Goal: Task Accomplishment & Management: Manage account settings

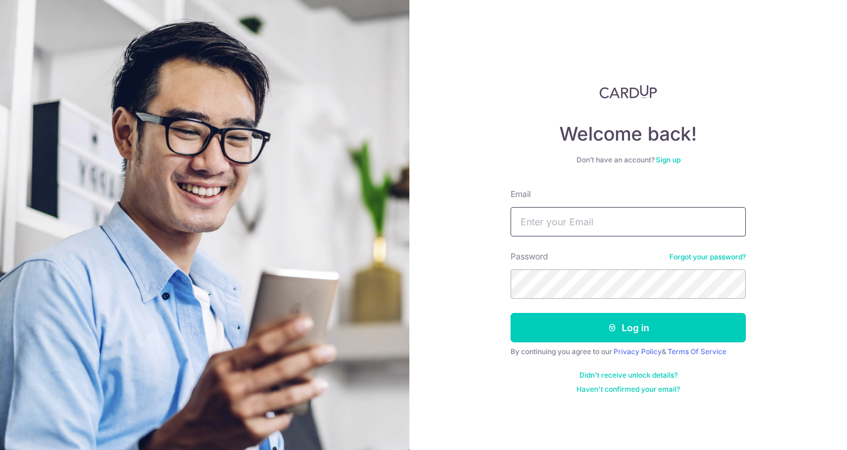
click at [570, 224] on input "Email" at bounding box center [628, 221] width 235 height 29
type input "[EMAIL_ADDRESS][DOMAIN_NAME]"
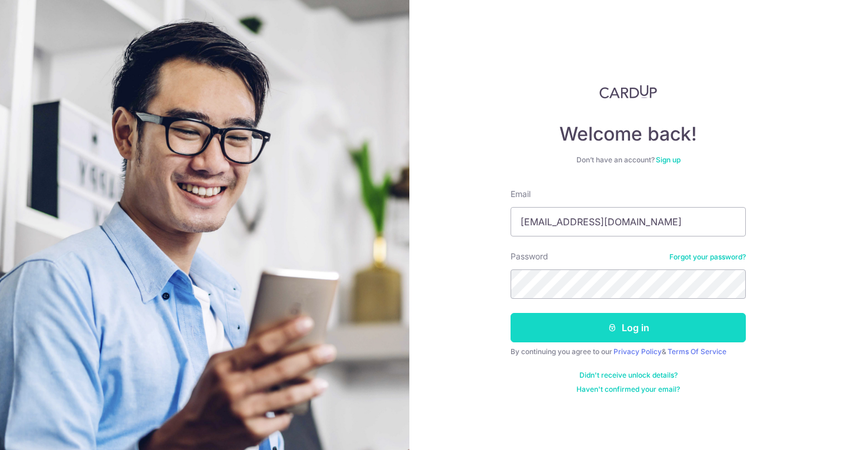
click at [630, 319] on button "Log in" at bounding box center [628, 327] width 235 height 29
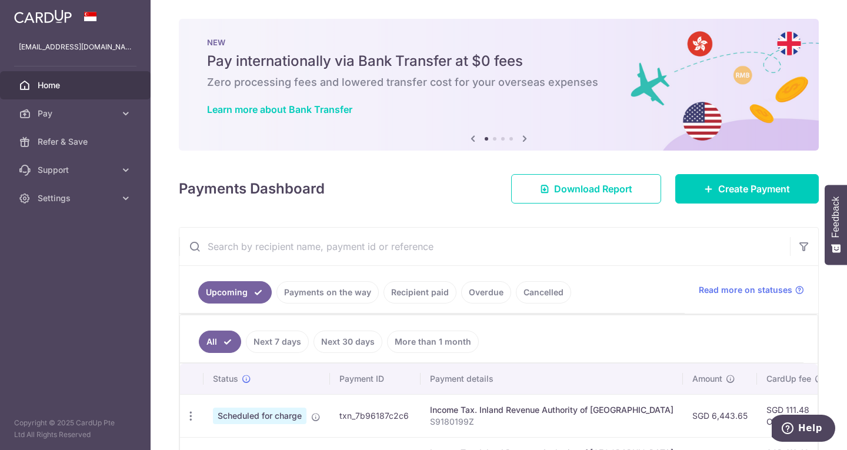
click at [58, 84] on span "Home" at bounding box center [77, 85] width 78 height 12
click at [109, 118] on span "Pay" at bounding box center [77, 114] width 78 height 12
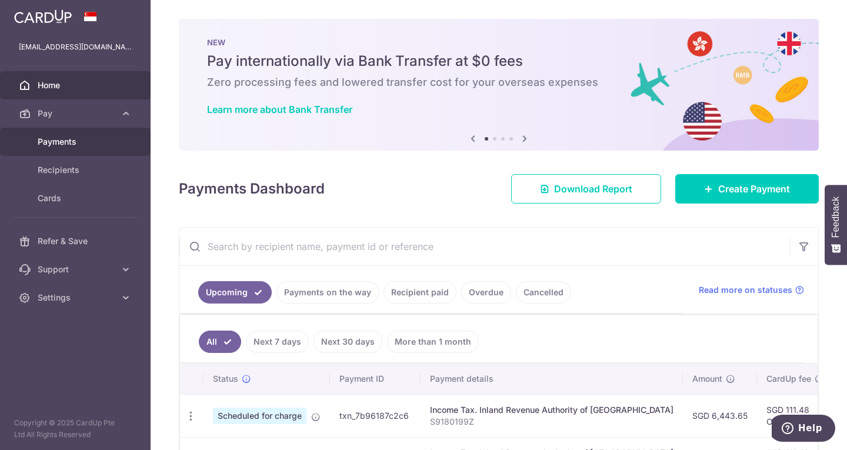
click at [66, 139] on span "Payments" at bounding box center [77, 142] width 78 height 12
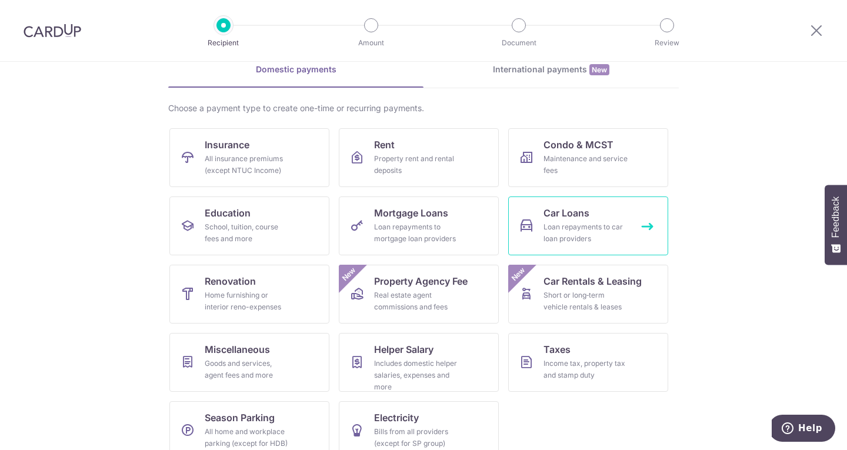
scroll to position [59, 0]
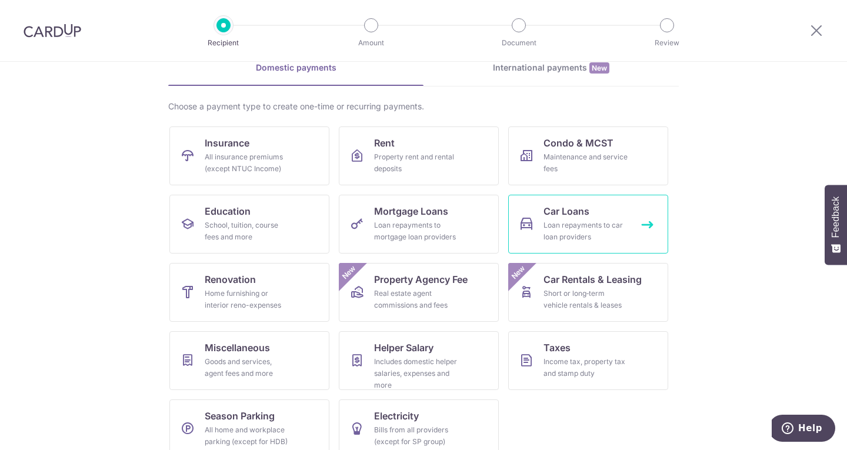
click at [582, 239] on div "Loan repayments to car loan providers" at bounding box center [586, 231] width 85 height 24
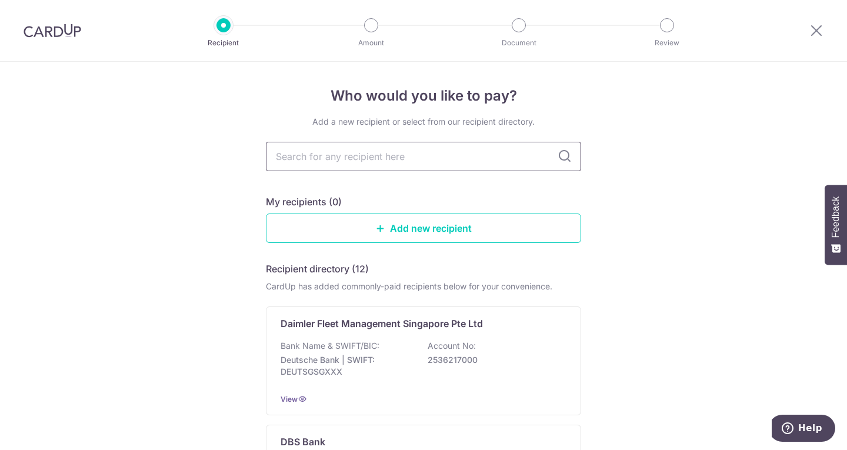
click at [407, 161] on input "text" at bounding box center [423, 156] width 315 height 29
type input "mercedes\"
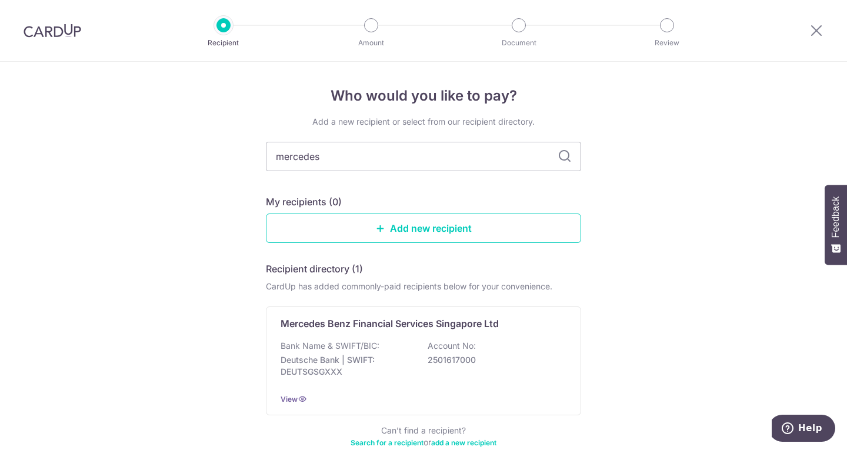
type input "mercede"
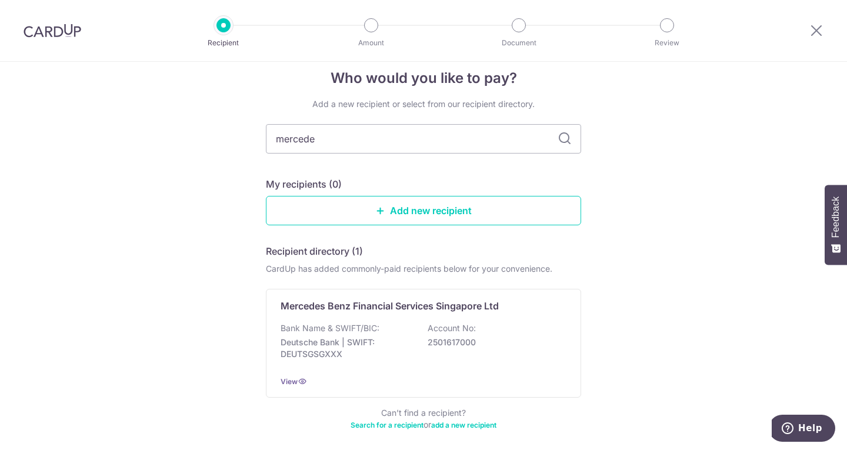
scroll to position [59, 0]
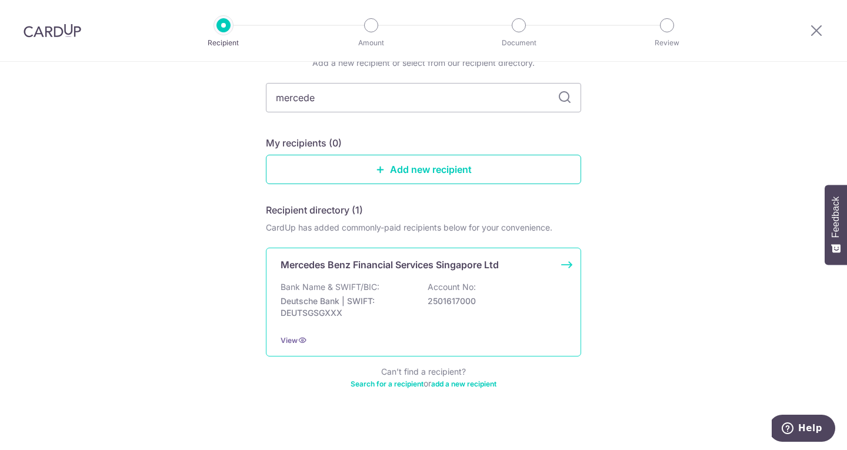
click at [404, 268] on p "Mercedes Benz Financial Services Singapore Ltd" at bounding box center [390, 265] width 218 height 14
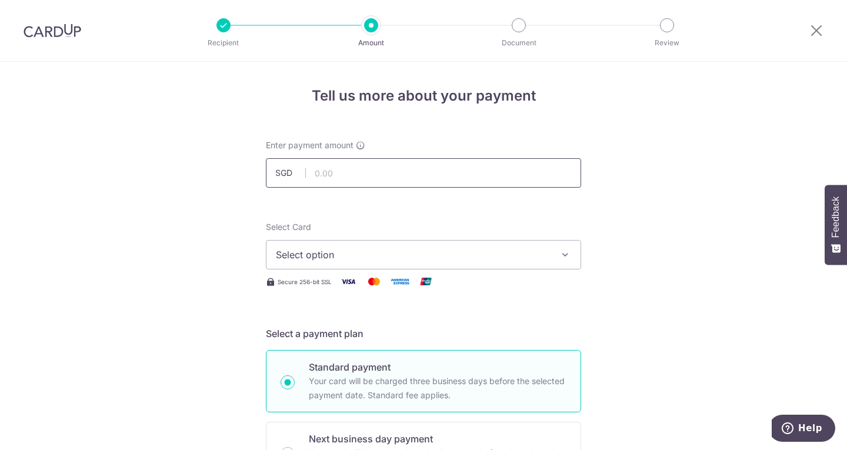
click at [351, 176] on input "text" at bounding box center [423, 172] width 315 height 29
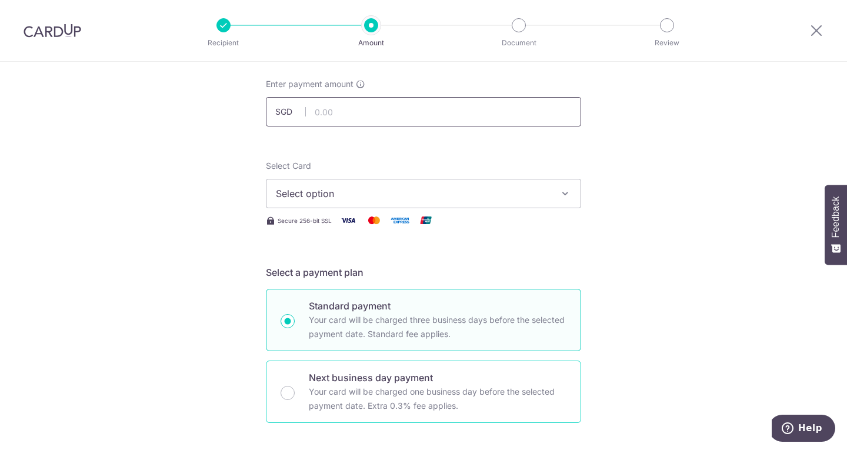
scroll to position [59, 0]
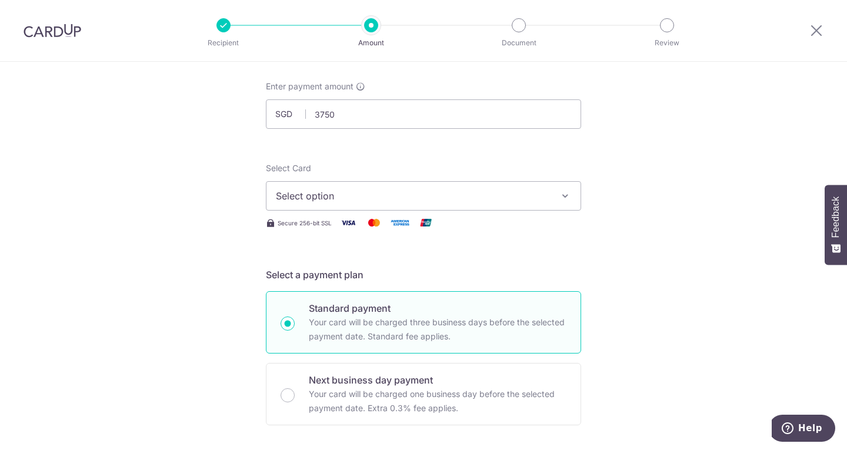
type input "3,750.00"
click at [422, 197] on span "Select option" at bounding box center [413, 196] width 274 height 14
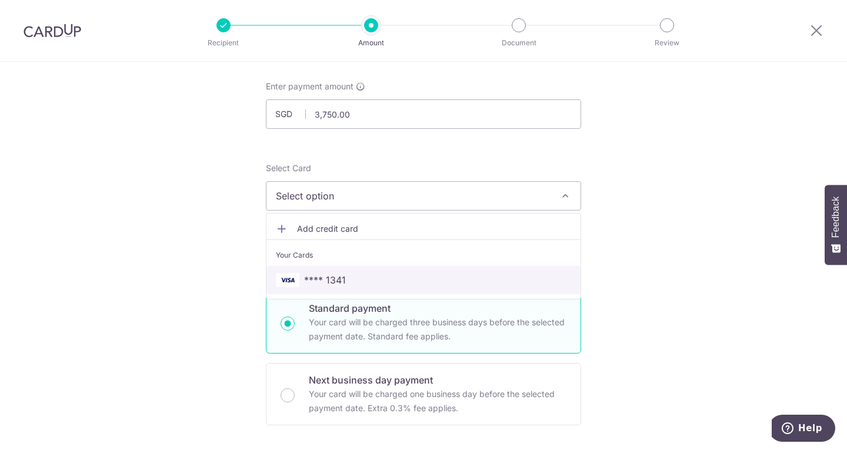
click at [315, 281] on span "**** 1341" at bounding box center [325, 280] width 42 height 14
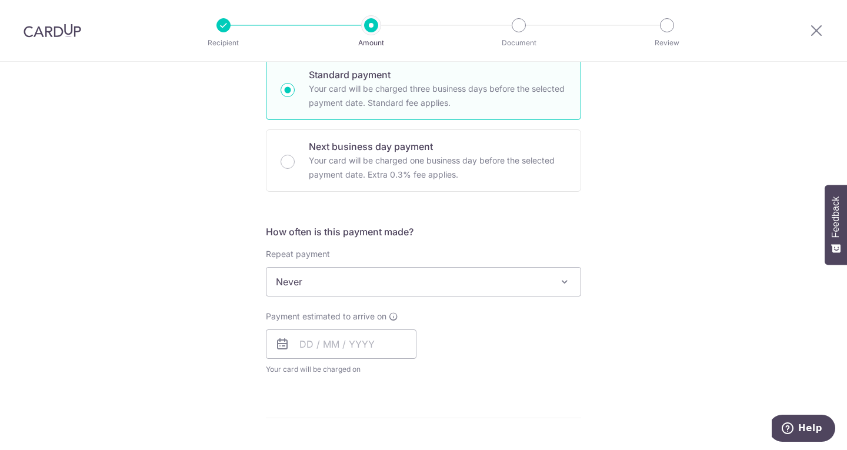
scroll to position [294, 0]
click at [325, 284] on span "Never" at bounding box center [424, 280] width 314 height 28
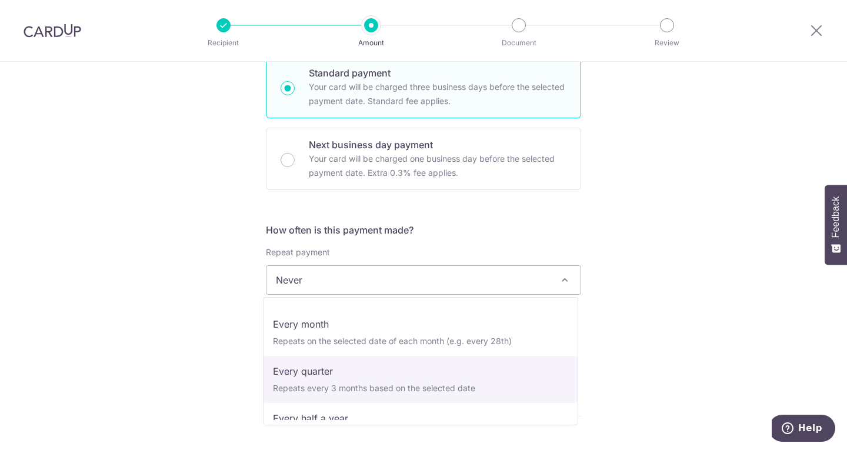
scroll to position [59, 0]
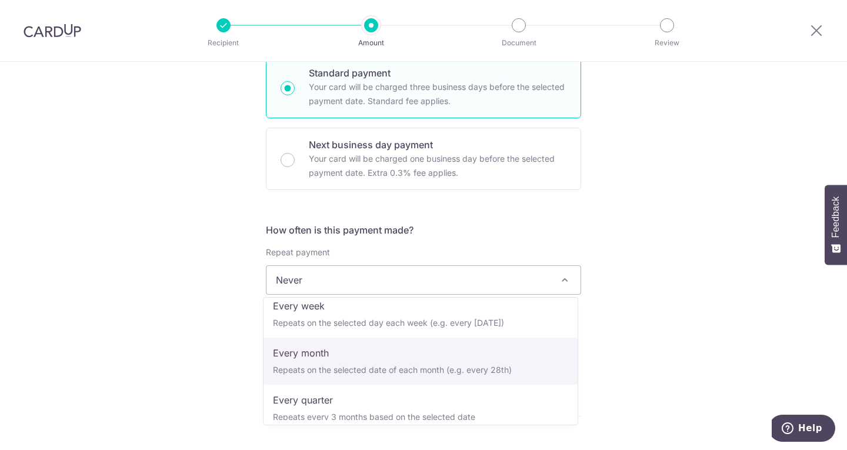
select select "3"
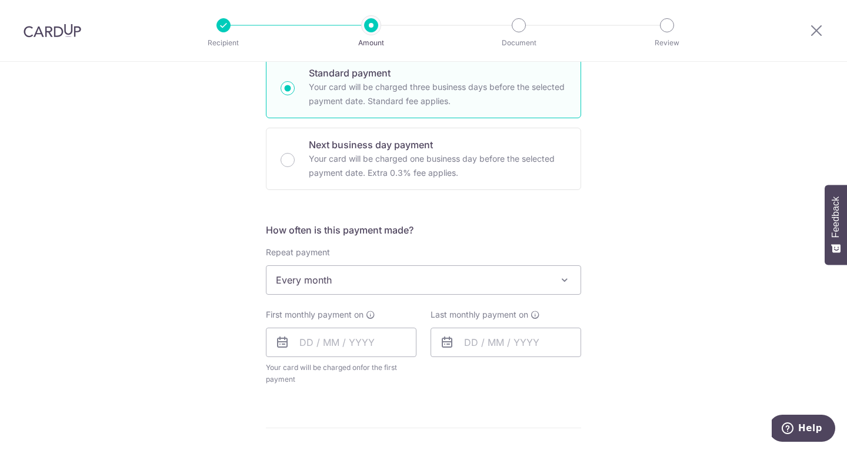
click at [666, 363] on div "Tell us more about your payment Enter payment amount SGD 3,750.00 3750.00 Selec…" at bounding box center [423, 306] width 847 height 1076
click at [324, 345] on input "text" at bounding box center [341, 342] width 151 height 29
drag, startPoint x: 663, startPoint y: 290, endPoint x: 656, endPoint y: 297, distance: 10.0
click at [663, 290] on div "Tell us more about your payment Enter payment amount SGD 3,750.00 3750.00 Selec…" at bounding box center [423, 306] width 847 height 1076
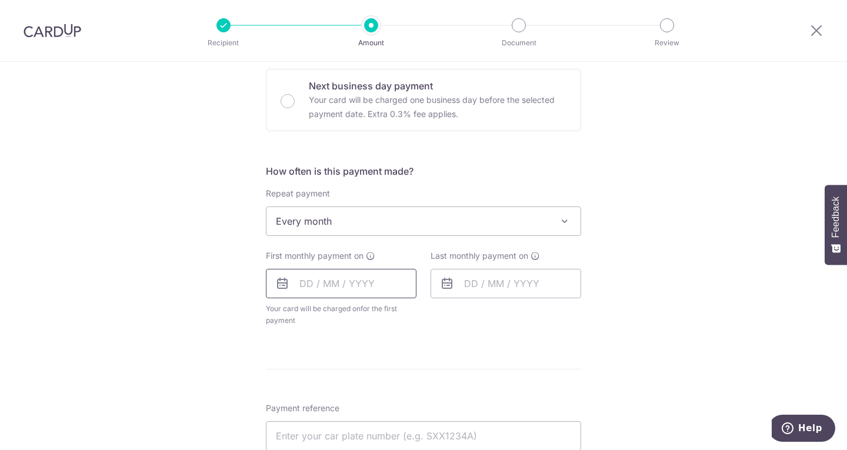
click at [307, 274] on input "text" at bounding box center [341, 283] width 151 height 29
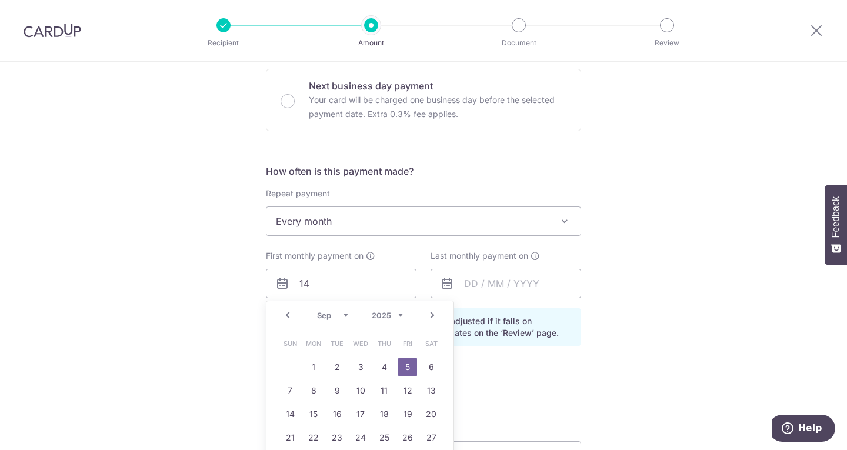
click at [575, 357] on form "Enter payment amount SGD 3,750.00 3750.00 Select Card **** 1341 Add credit card…" at bounding box center [423, 267] width 315 height 963
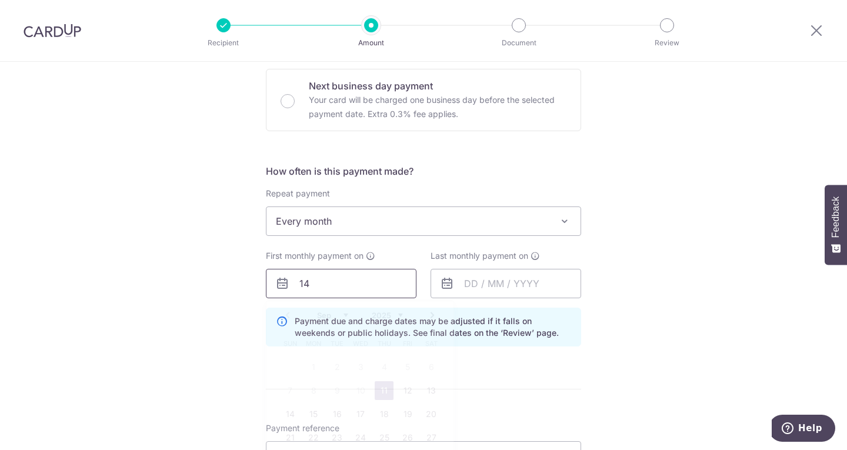
click at [335, 295] on input "14" at bounding box center [341, 283] width 151 height 29
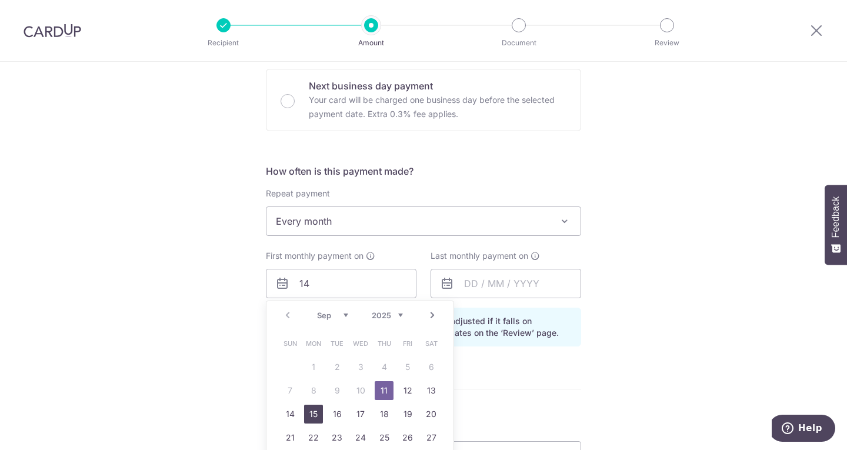
click at [314, 420] on link "15" at bounding box center [313, 414] width 19 height 19
type input "[DATE]"
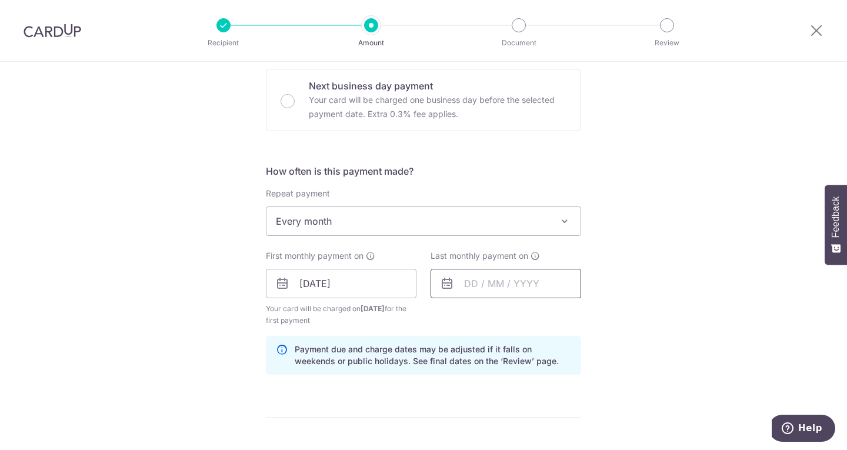
click at [500, 278] on input "text" at bounding box center [506, 283] width 151 height 29
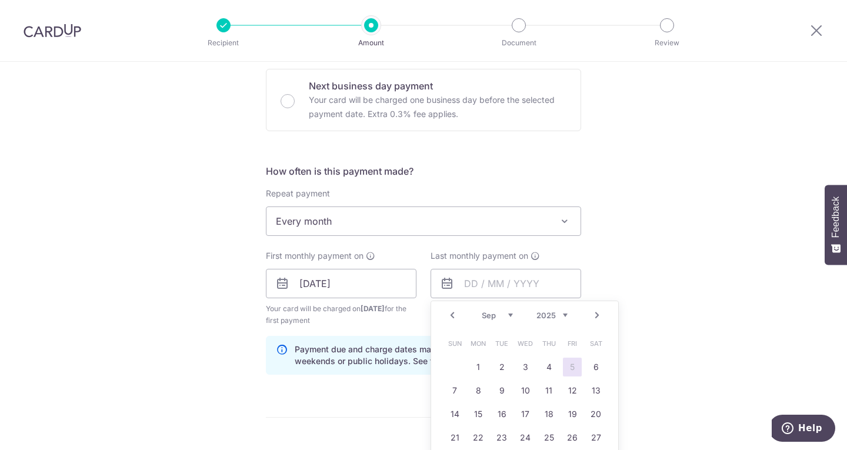
click at [558, 315] on select "2024 2025 2026 2027 2028 2029 2030 2031 2032 2033 2034 2035" at bounding box center [552, 315] width 31 height 9
click at [473, 414] on link "16" at bounding box center [478, 414] width 19 height 19
type input "16/09/2030"
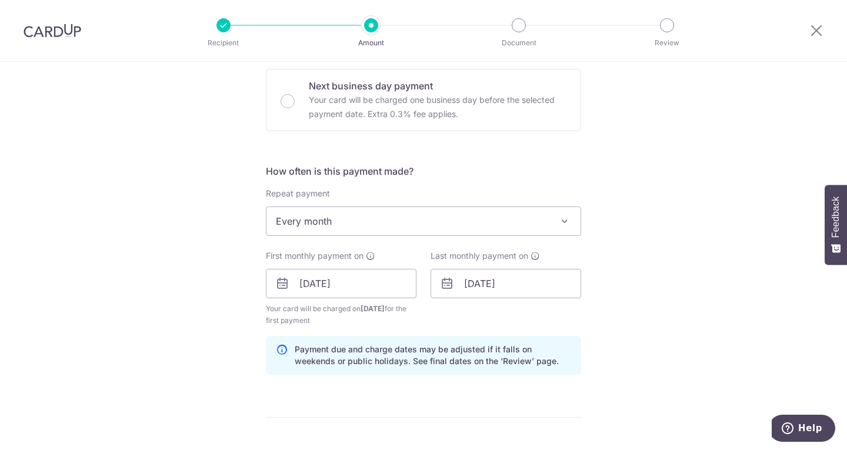
click at [638, 346] on div "Tell us more about your payment Enter payment amount SGD 3,750.00 3750.00 Selec…" at bounding box center [423, 271] width 847 height 1125
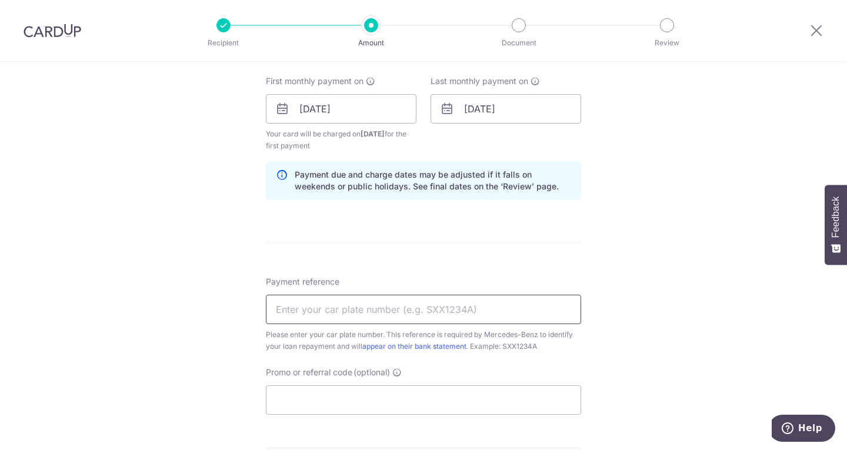
scroll to position [530, 0]
click at [340, 311] on input "Payment reference" at bounding box center [423, 307] width 315 height 29
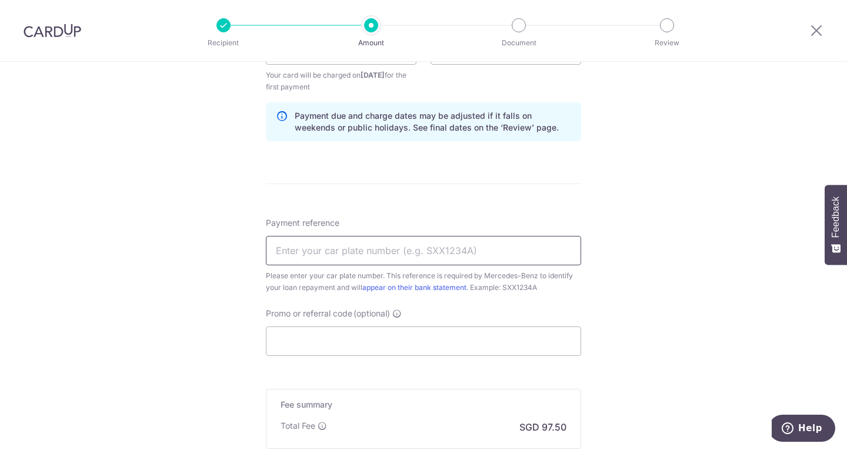
scroll to position [588, 0]
type input "SLV9191P"
click at [688, 326] on div "Tell us more about your payment Enter payment amount SGD 3,750.00 3750.00 Selec…" at bounding box center [423, 35] width 847 height 1125
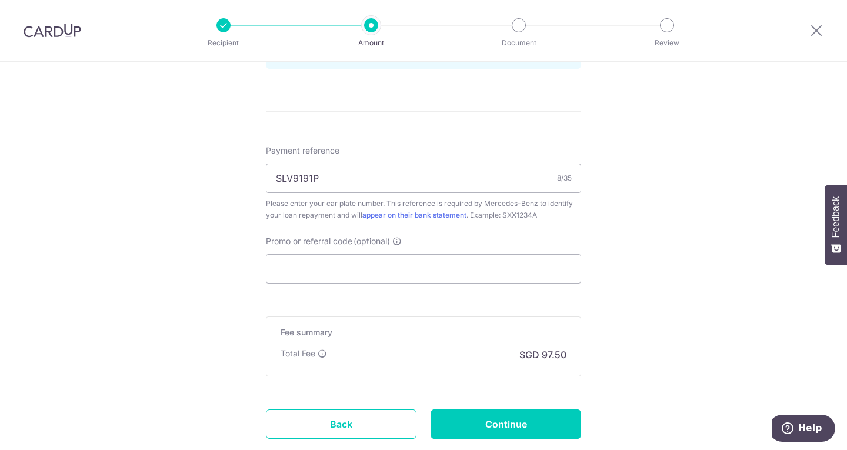
scroll to position [706, 0]
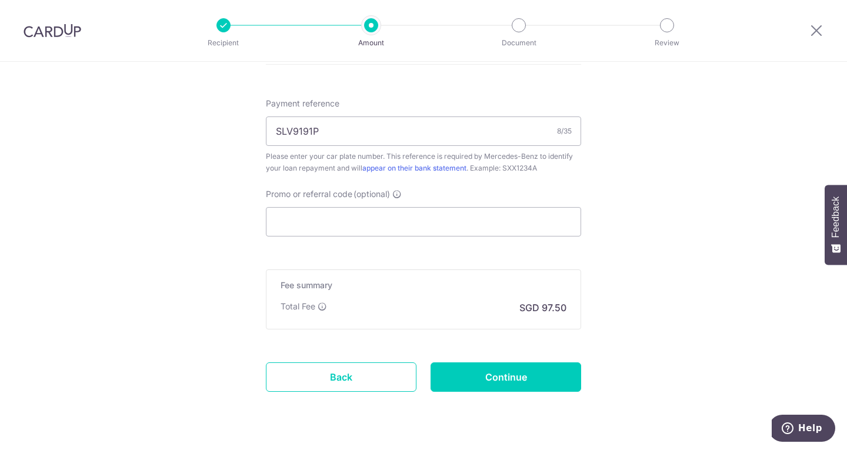
click at [423, 310] on div "Total Fee SGD 97.50" at bounding box center [424, 308] width 286 height 14
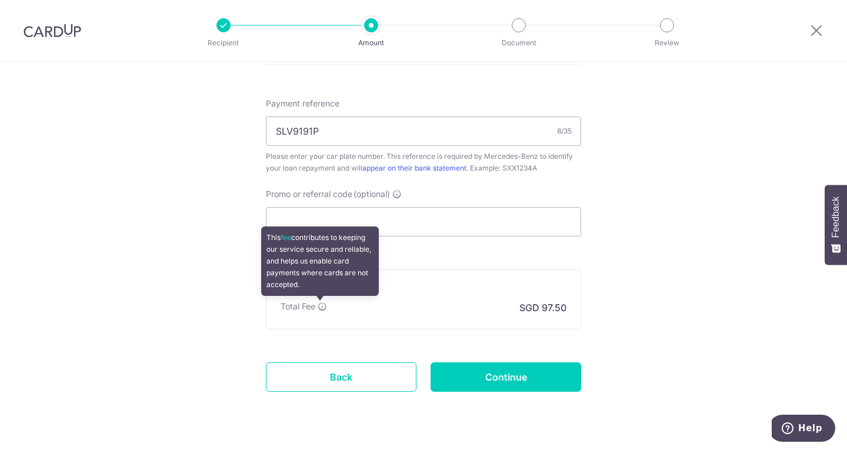
click at [318, 310] on icon at bounding box center [322, 306] width 9 height 9
click at [322, 305] on icon at bounding box center [322, 306] width 9 height 9
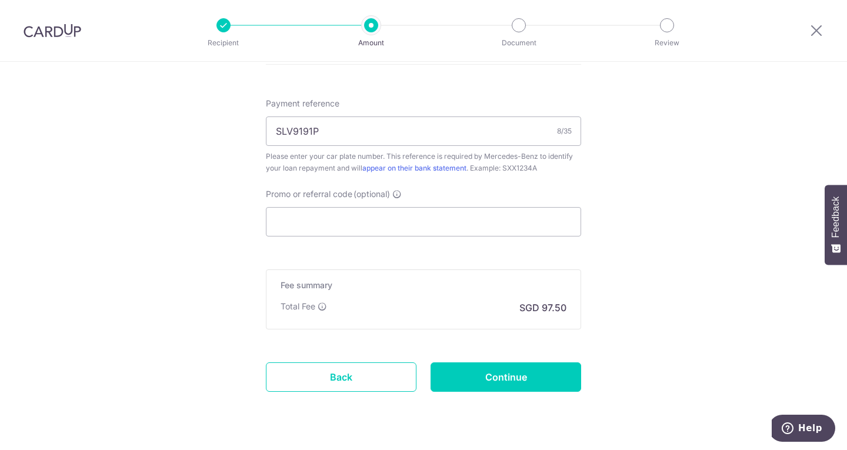
click at [442, 301] on div "Total Fee SGD 97.50" at bounding box center [424, 308] width 286 height 14
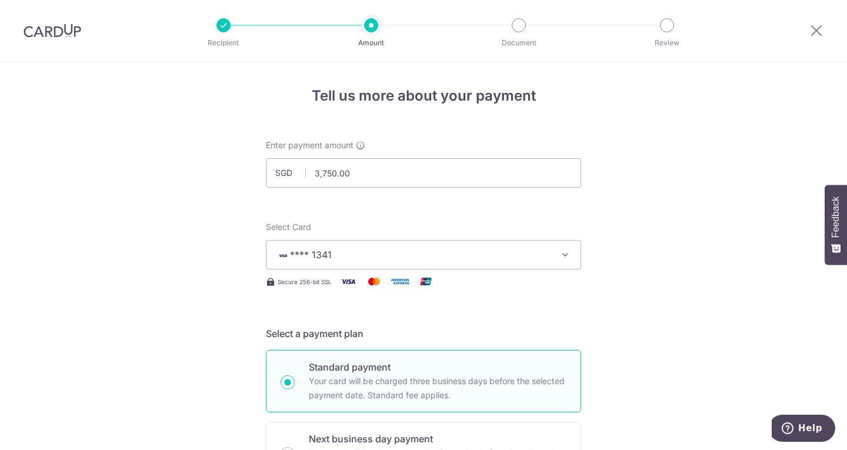
scroll to position [59, 0]
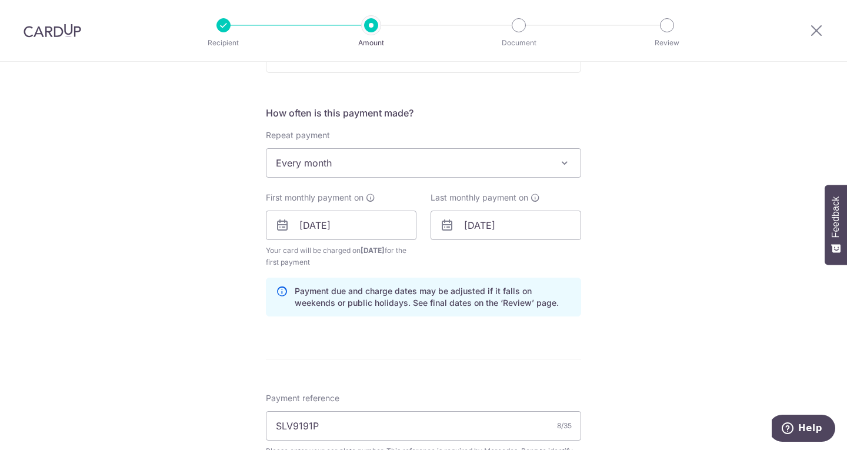
scroll to position [353, 0]
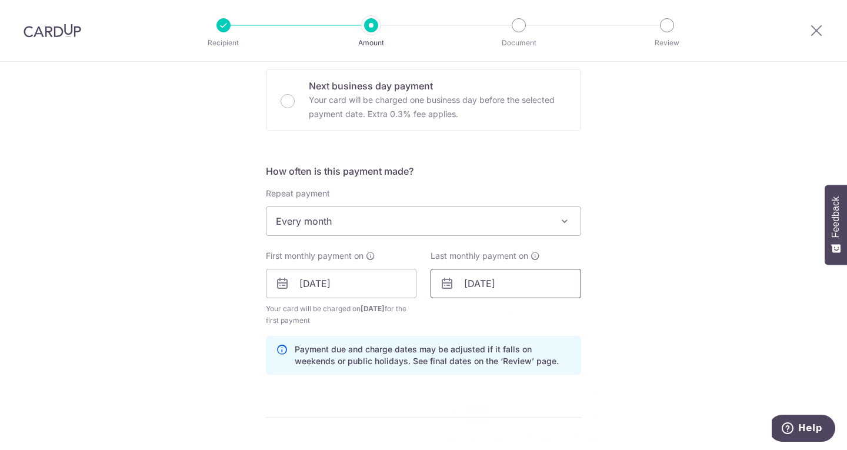
click at [490, 278] on input "16/09/2030" at bounding box center [506, 283] width 151 height 29
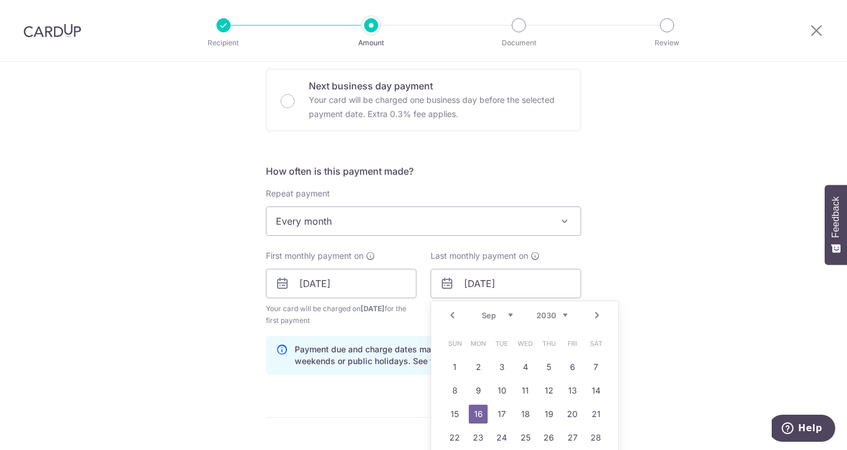
click at [561, 311] on select "2024 2025 2026 2027 2028 2029 2030 2031 2032 2033 2034 2035" at bounding box center [552, 315] width 31 height 9
click at [500, 321] on div "Prev Next Jan Feb Mar Apr May Jun Jul Aug Sep Oct Nov Dec 2024 2025 2026 2027 2…" at bounding box center [524, 315] width 187 height 28
click at [550, 325] on div "Prev Next Jan Feb Mar Apr May Jun Jul Aug Sep Oct Nov Dec 2024 2025 2026 2027 2…" at bounding box center [524, 315] width 187 height 28
click at [546, 317] on select "2024 2025 2026 2027 2028 2029 2030 2031 2032 2033 2034 2035" at bounding box center [552, 315] width 31 height 9
click at [574, 415] on link "15" at bounding box center [572, 414] width 19 height 19
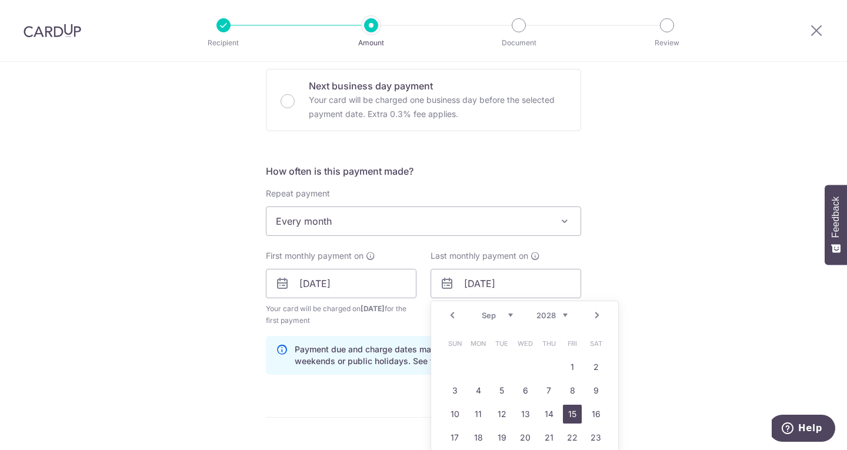
type input "15/09/2028"
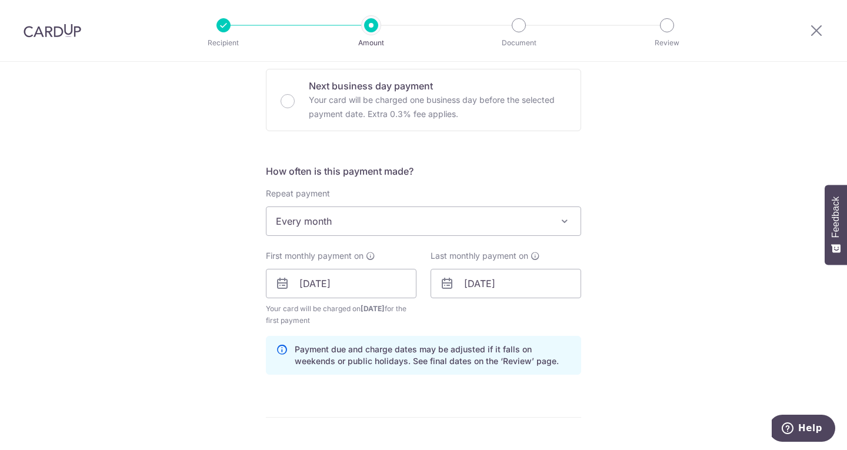
click at [654, 330] on div "Tell us more about your payment Enter payment amount SGD 3,750.00 3750.00 Selec…" at bounding box center [423, 271] width 847 height 1125
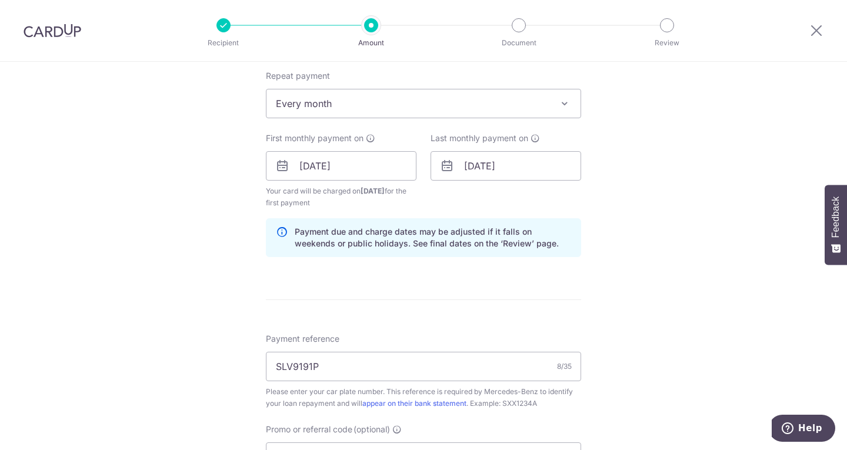
scroll to position [588, 0]
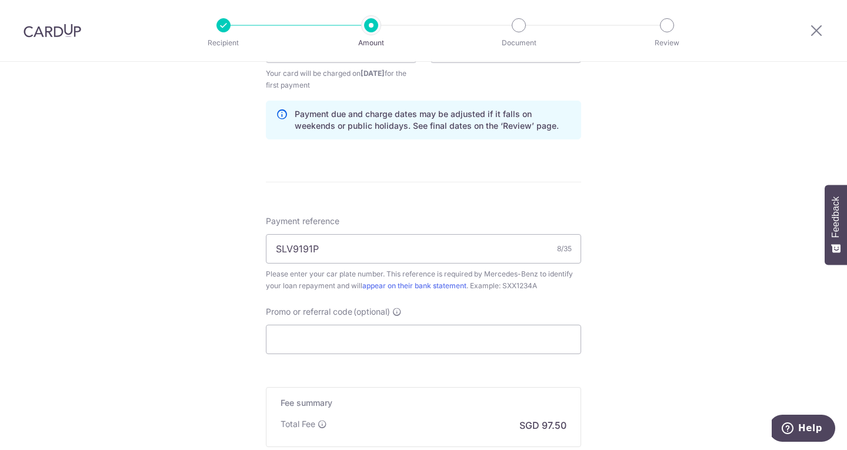
click at [645, 321] on div "Tell us more about your payment Enter payment amount SGD 3,750.00 3750.00 Selec…" at bounding box center [423, 35] width 847 height 1125
click at [295, 339] on input "Promo or referral code (optional)" at bounding box center [423, 339] width 315 height 29
drag, startPoint x: 347, startPoint y: 237, endPoint x: 22, endPoint y: 214, distance: 326.2
click at [85, 215] on div "Tell us more about your payment Enter payment amount SGD 3,750.00 3750.00 Selec…" at bounding box center [423, 35] width 847 height 1125
paste input "OL107779"
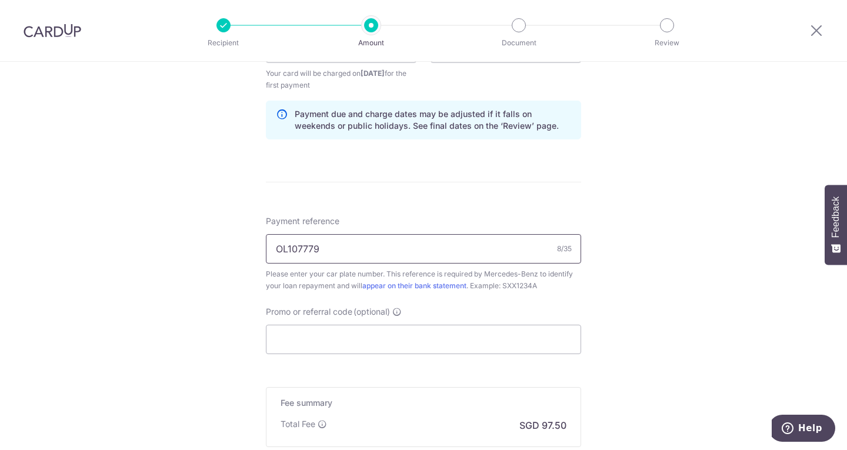
type input "OL107779"
click at [693, 288] on div "Tell us more about your payment Enter payment amount SGD 3,750.00 3750.00 Selec…" at bounding box center [423, 35] width 847 height 1125
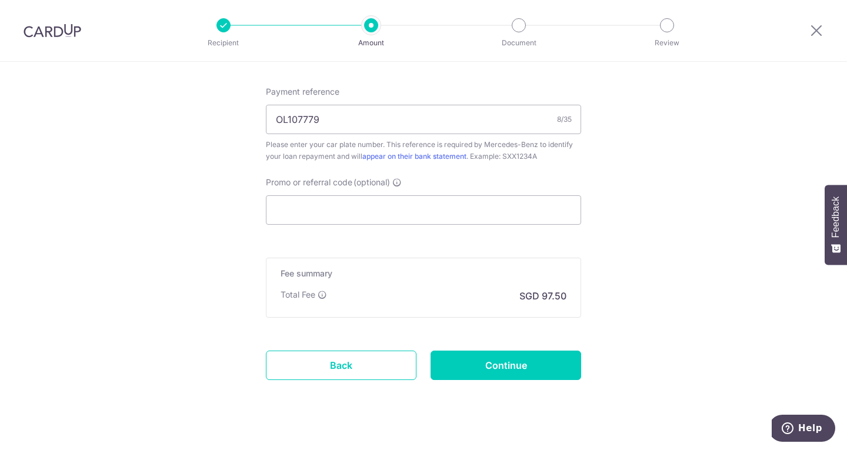
scroll to position [736, 0]
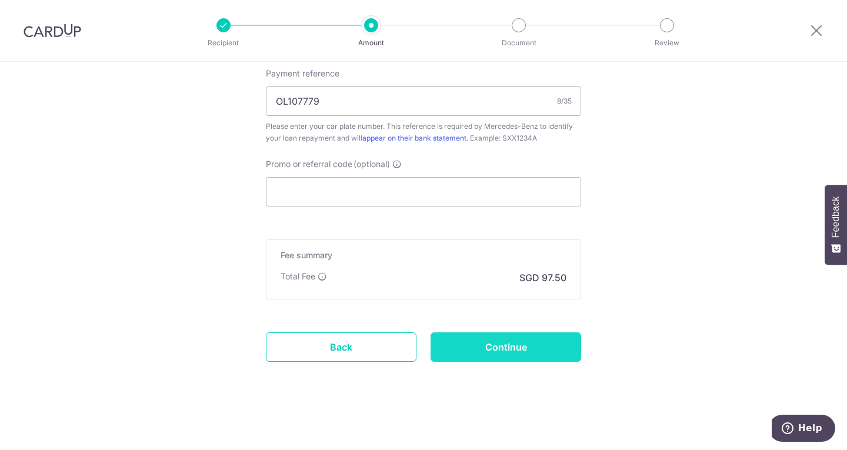
click at [488, 353] on input "Continue" at bounding box center [506, 346] width 151 height 29
type input "Create Schedule"
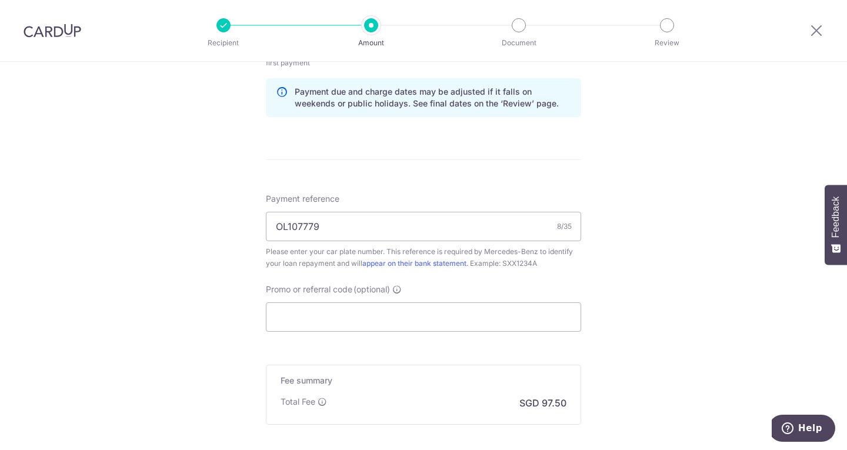
scroll to position [706, 0]
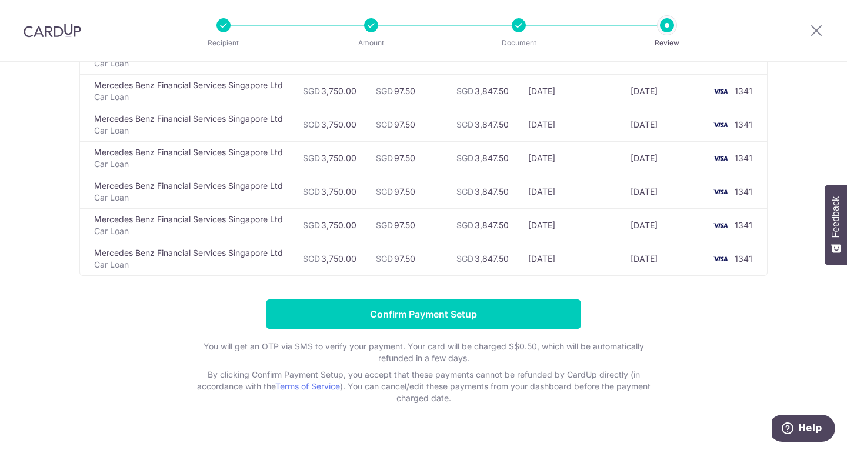
scroll to position [1183, 0]
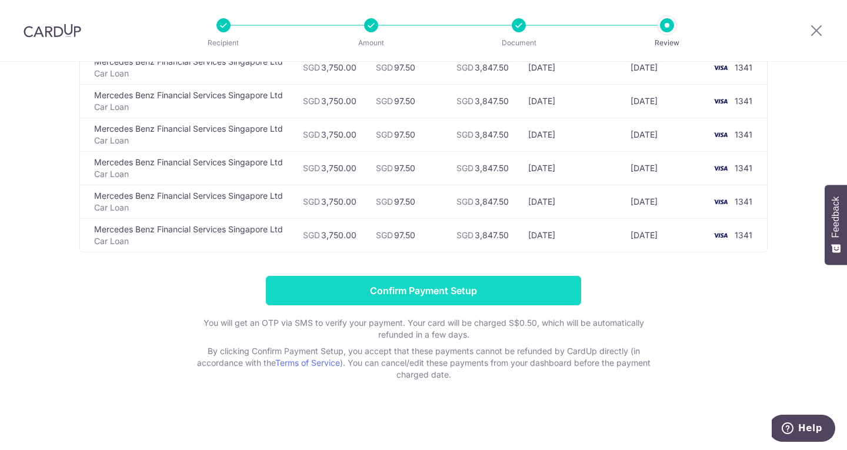
click at [450, 298] on input "Confirm Payment Setup" at bounding box center [423, 290] width 315 height 29
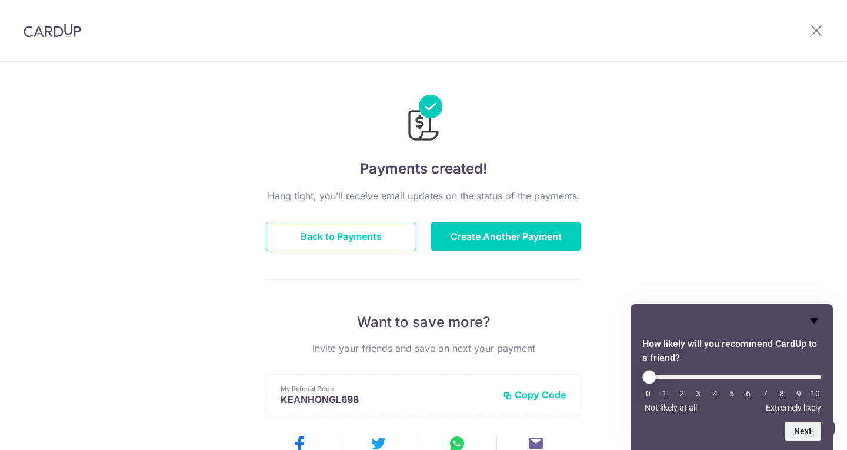
click at [811, 320] on icon "Hide survey" at bounding box center [814, 321] width 14 height 14
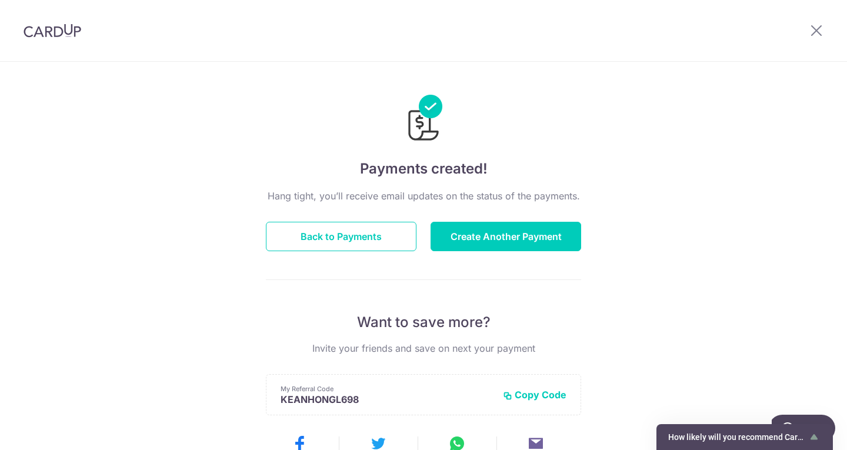
click at [706, 241] on div "Payments created! Hang tight, you’ll receive email updates on the status of the…" at bounding box center [423, 376] width 847 height 628
click at [354, 241] on button "Back to Payments" at bounding box center [341, 236] width 151 height 29
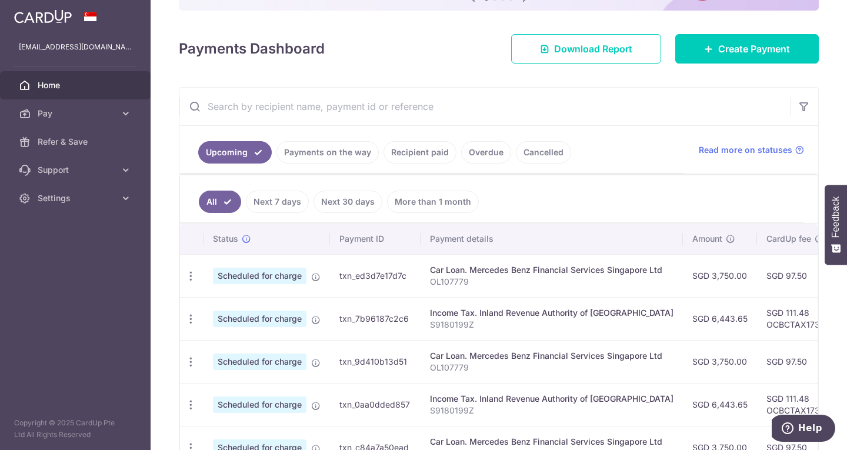
scroll to position [235, 0]
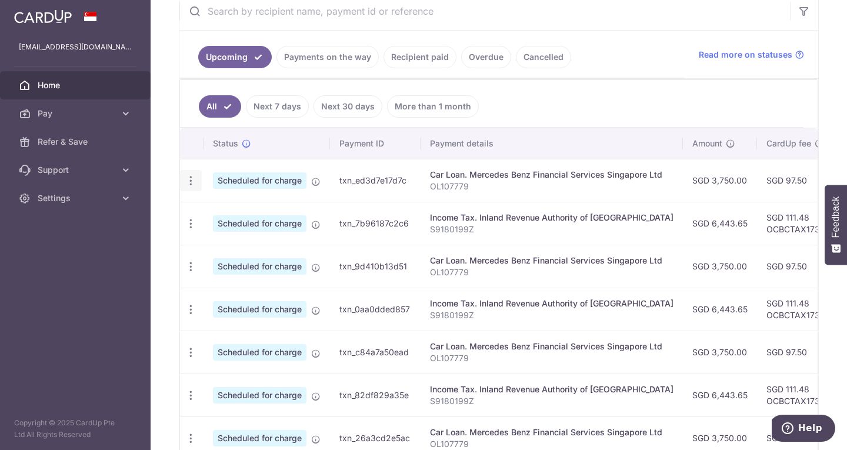
click at [198, 185] on div "Update payment Cancel payment" at bounding box center [191, 181] width 22 height 22
click at [188, 184] on icon "button" at bounding box center [191, 181] width 12 height 12
click at [560, 104] on ul "All Next 7 days Next 30 days More than 1 month" at bounding box center [492, 104] width 624 height 48
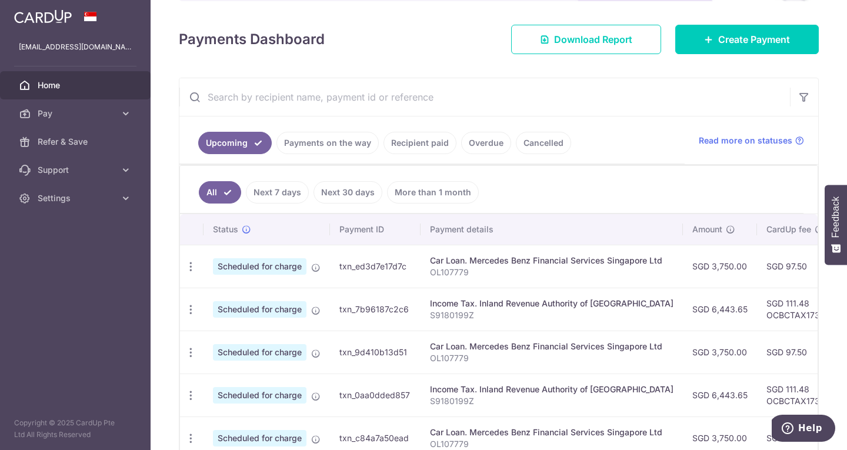
scroll to position [231, 0]
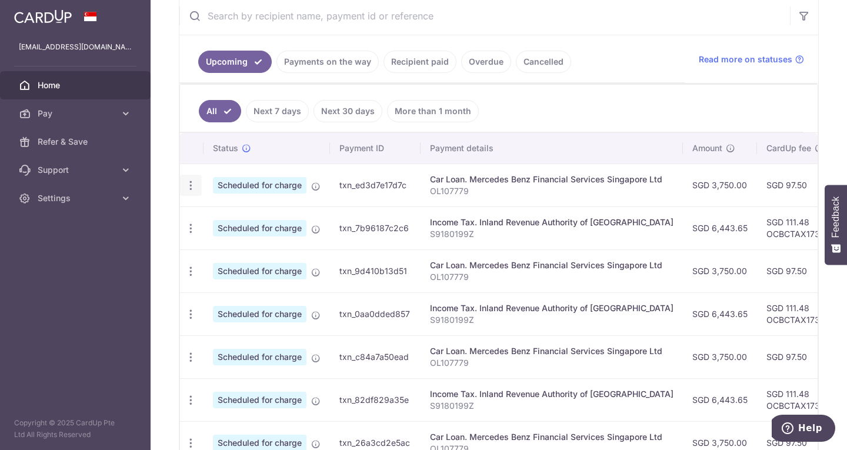
click at [197, 188] on div "Update payment Cancel payment" at bounding box center [191, 186] width 22 height 22
click at [192, 188] on icon "button" at bounding box center [191, 185] width 12 height 12
click at [236, 250] on span "Cancel payment" at bounding box center [253, 246] width 79 height 14
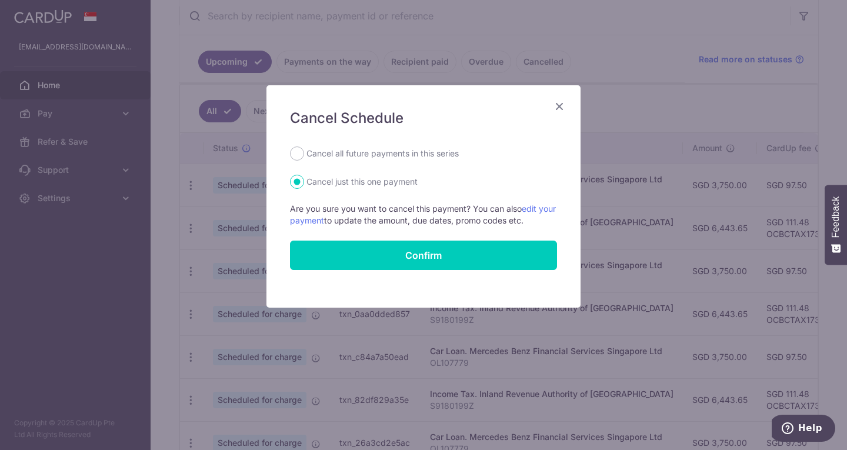
click at [353, 154] on label "Cancel all future payments in this series" at bounding box center [383, 154] width 152 height 14
click at [304, 154] on input "Cancel all future payments in this series" at bounding box center [297, 154] width 14 height 14
radio input "true"
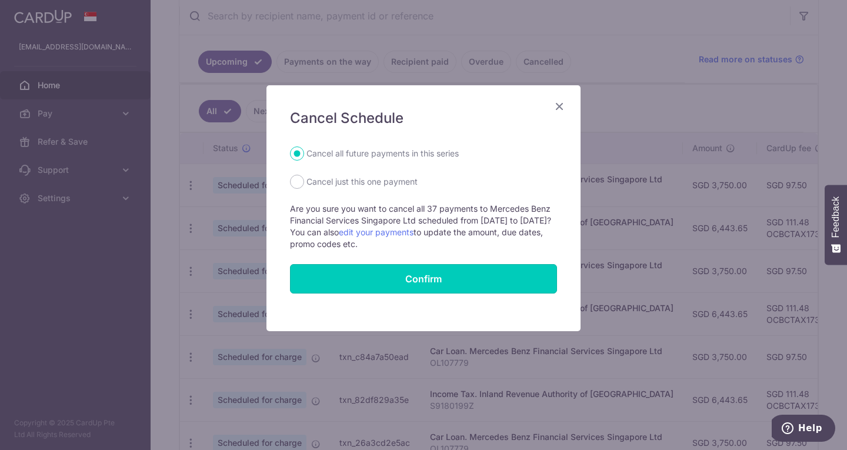
click at [379, 277] on button "Confirm" at bounding box center [423, 278] width 267 height 29
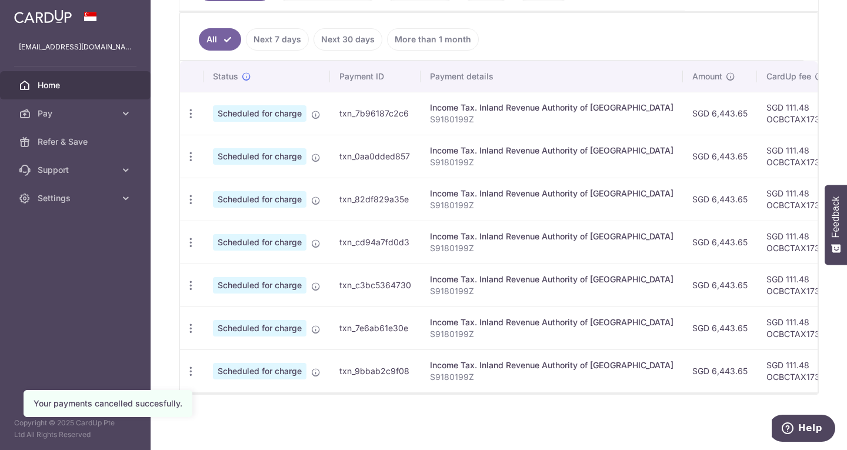
click at [315, 427] on div "× Pause Schedule Pause all future payments in this series Pause just this one p…" at bounding box center [499, 225] width 697 height 450
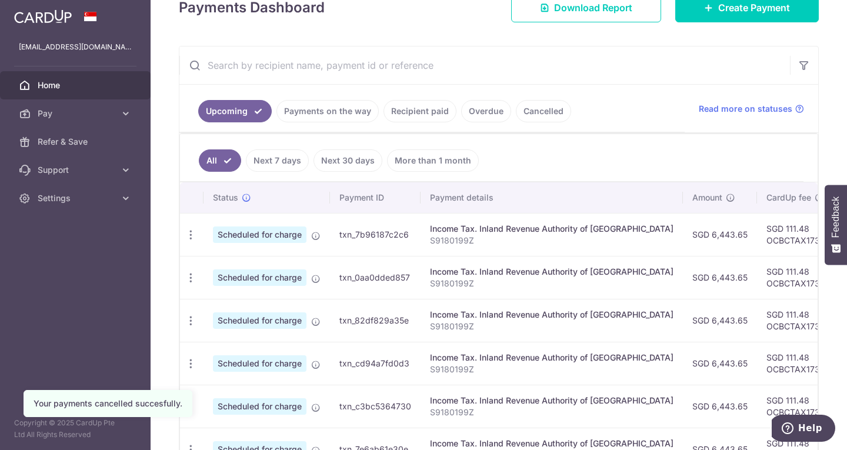
scroll to position [74, 0]
